Goal: Information Seeking & Learning: Learn about a topic

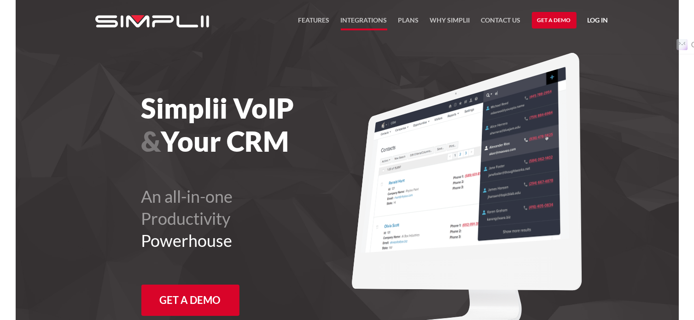
click at [362, 22] on link "Integrations" at bounding box center [364, 23] width 47 height 16
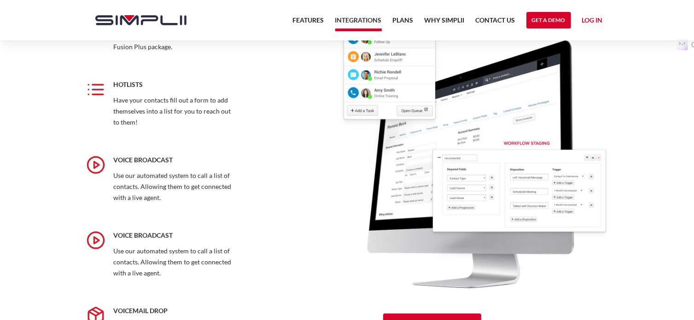
scroll to position [1105, 0]
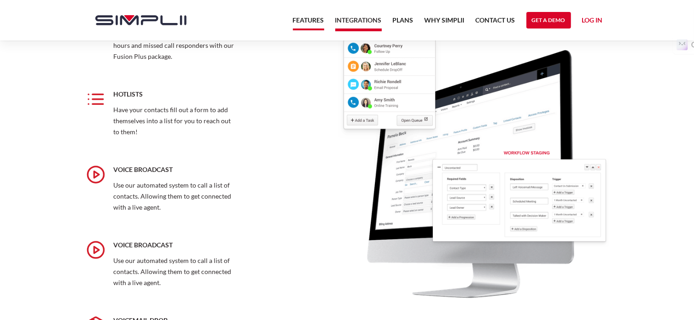
click at [301, 17] on link "Features" at bounding box center [308, 23] width 31 height 16
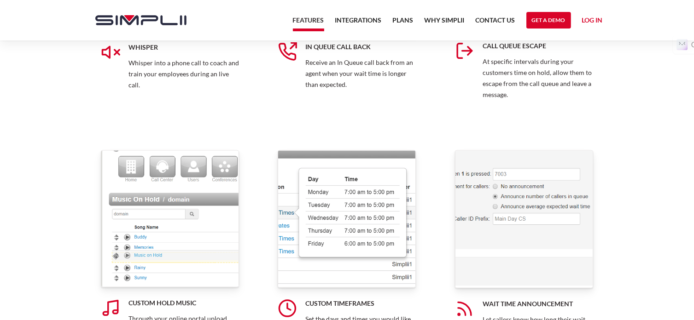
scroll to position [4682, 0]
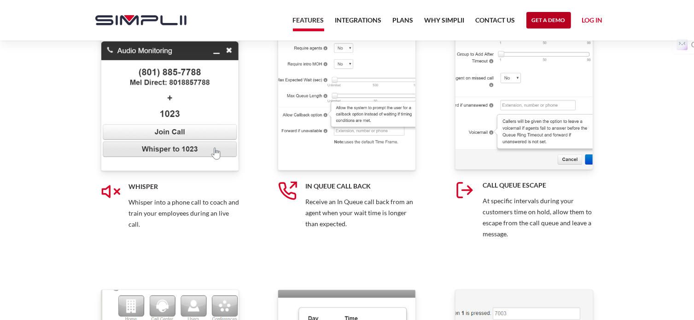
click at [560, 23] on link "Get a Demo" at bounding box center [548, 20] width 45 height 17
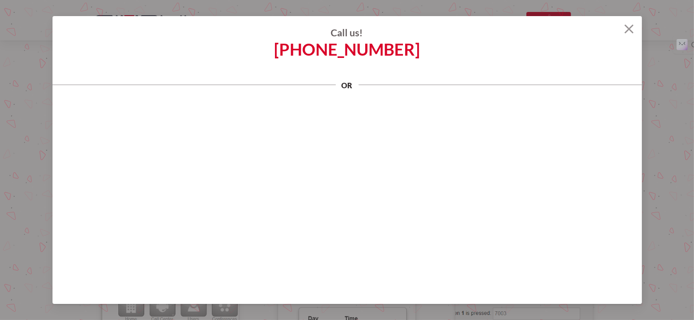
scroll to position [0, 0]
click at [630, 29] on img at bounding box center [628, 28] width 9 height 9
